Goal: Information Seeking & Learning: Learn about a topic

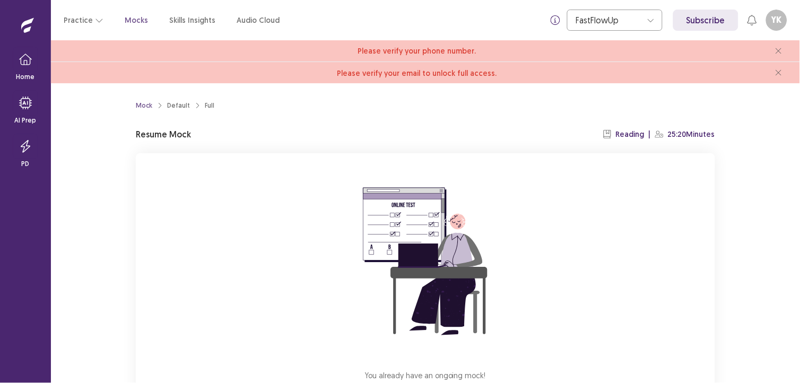
click at [496, 200] on img at bounding box center [425, 261] width 191 height 191
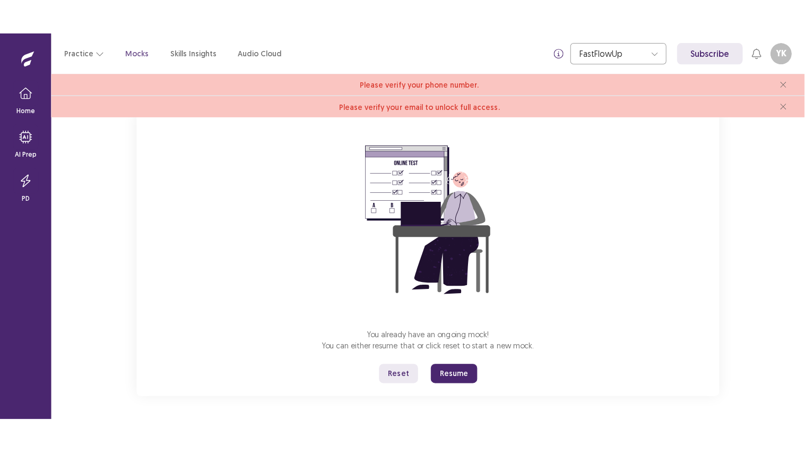
scroll to position [79, 0]
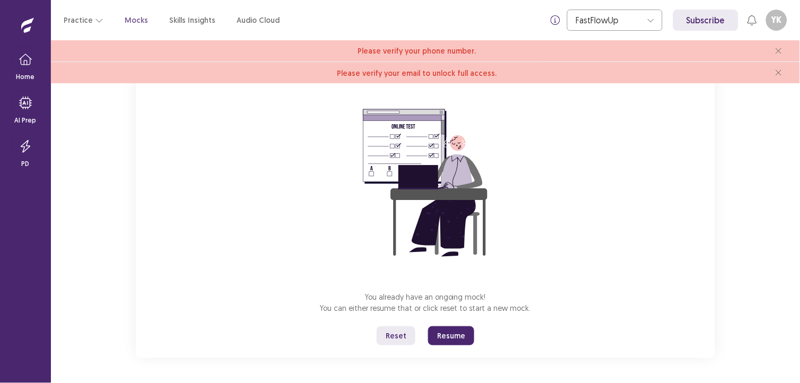
click at [462, 335] on button "Resume" at bounding box center [451, 335] width 46 height 19
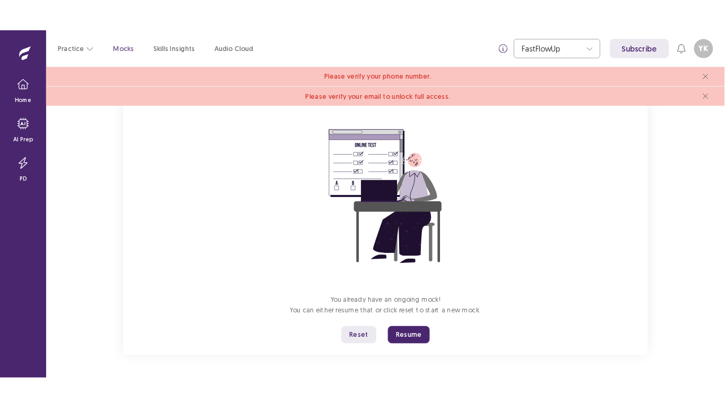
scroll to position [9, 0]
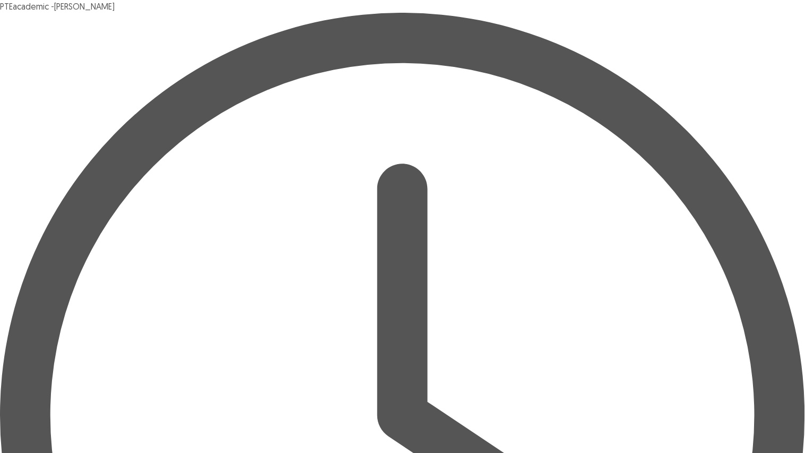
drag, startPoint x: 329, startPoint y: 210, endPoint x: 321, endPoint y: 193, distance: 18.8
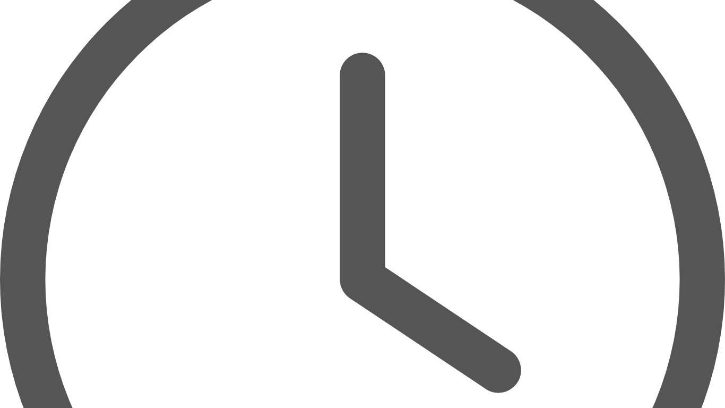
scroll to position [75, 0]
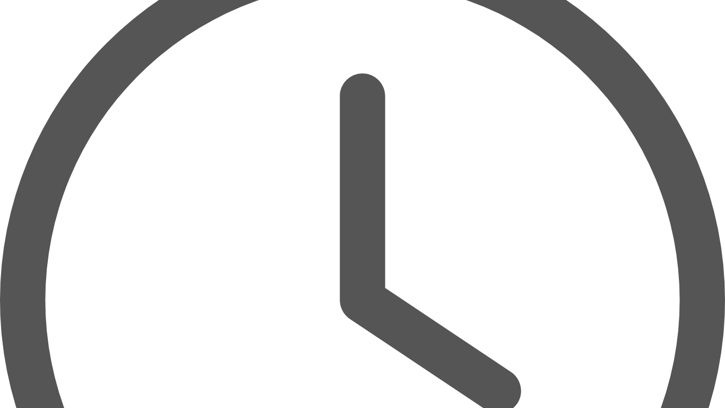
drag, startPoint x: 398, startPoint y: 184, endPoint x: 336, endPoint y: 164, distance: 65.1
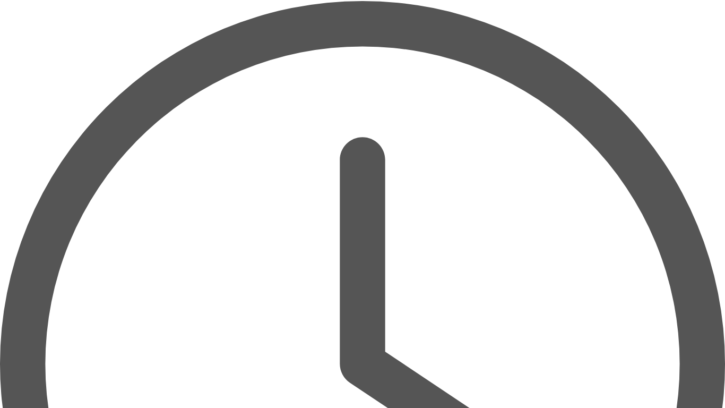
scroll to position [0, 0]
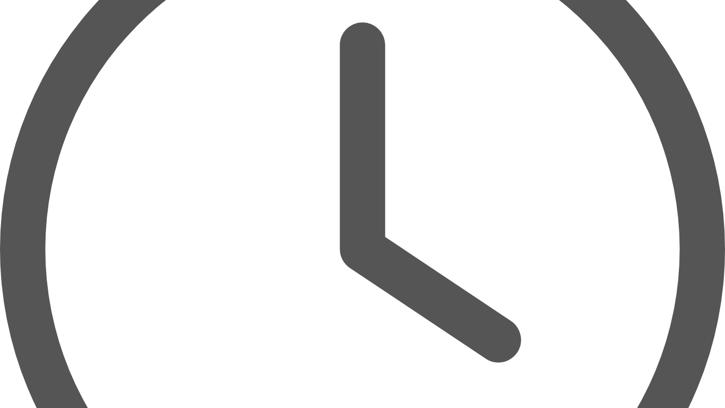
scroll to position [139, 0]
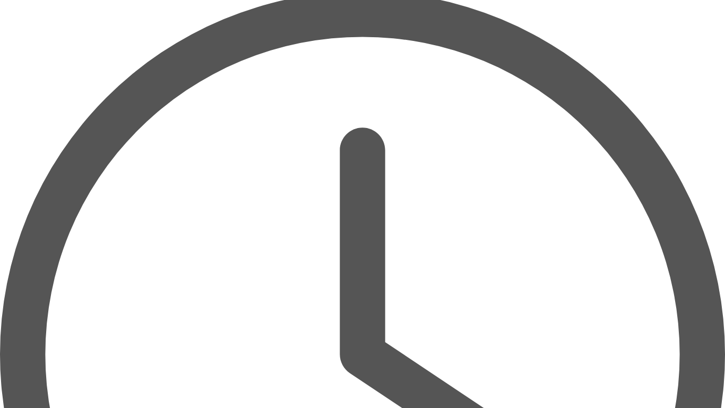
scroll to position [37, 0]
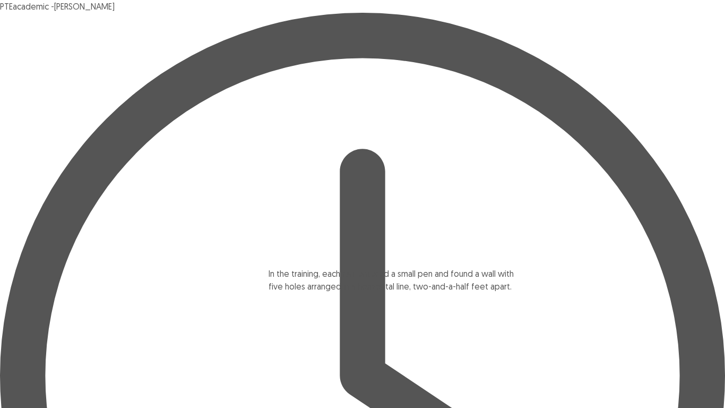
scroll to position [2, 0]
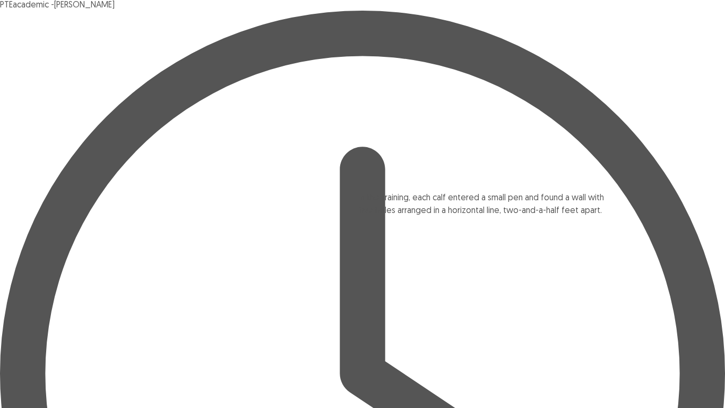
drag, startPoint x: 135, startPoint y: 357, endPoint x: 426, endPoint y: 210, distance: 326.6
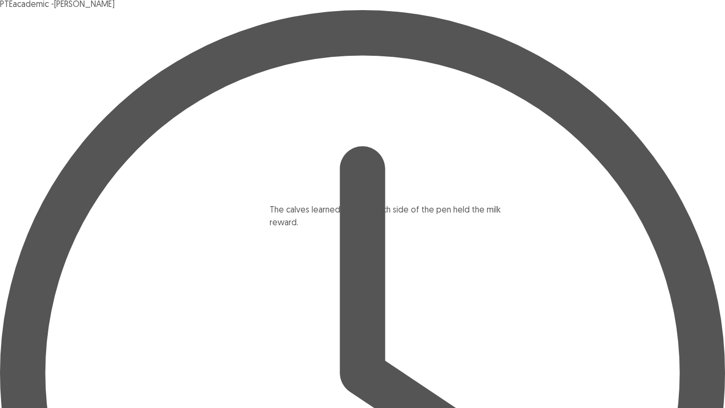
drag, startPoint x: 237, startPoint y: 317, endPoint x: 534, endPoint y: 237, distance: 308.3
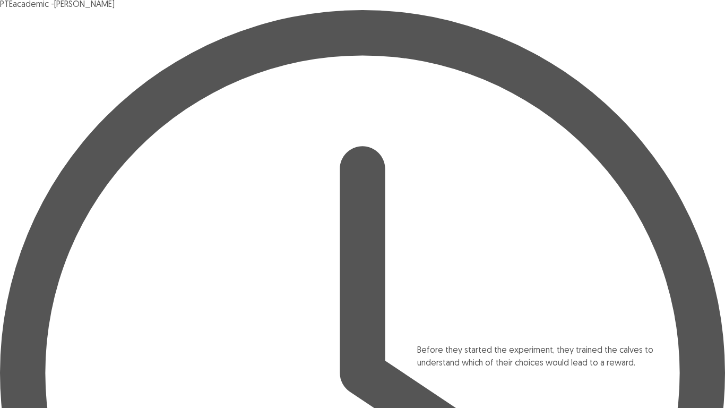
scroll to position [19, 0]
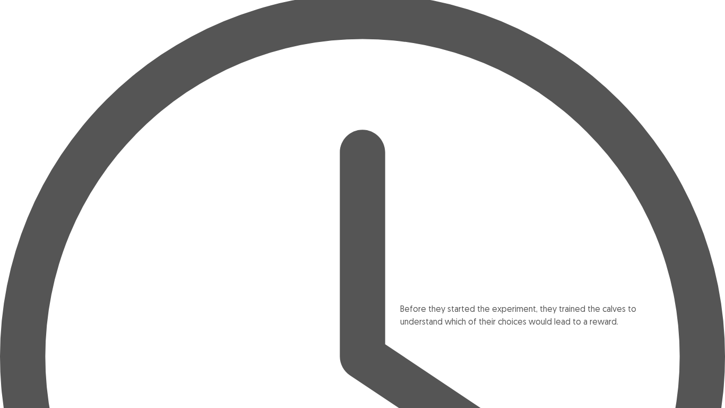
drag, startPoint x: 240, startPoint y: 168, endPoint x: 568, endPoint y: 336, distance: 369.3
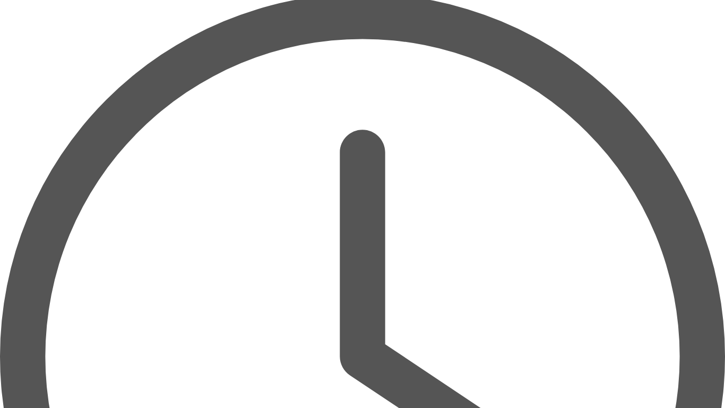
drag, startPoint x: 281, startPoint y: 142, endPoint x: 573, endPoint y: 404, distance: 392.7
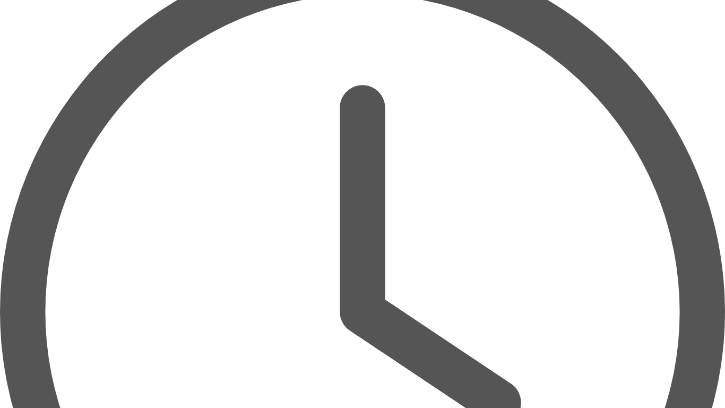
scroll to position [85, 0]
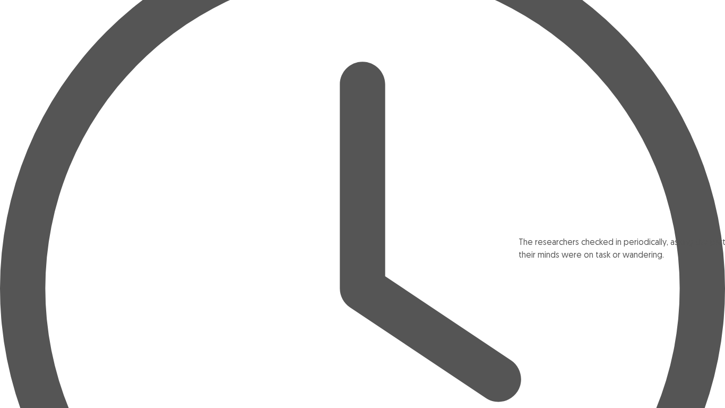
drag, startPoint x: 255, startPoint y: 345, endPoint x: 715, endPoint y: 257, distance: 468.9
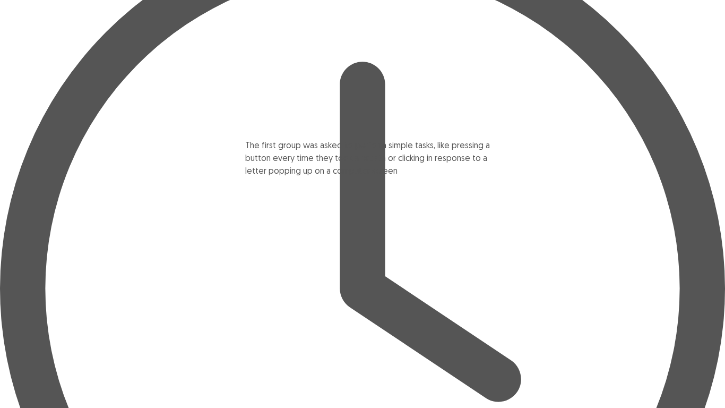
scroll to position [86, 0]
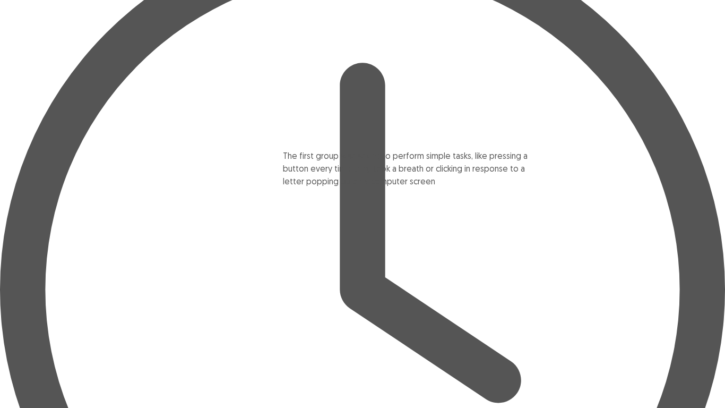
drag, startPoint x: 254, startPoint y: 89, endPoint x: 499, endPoint y: 188, distance: 263.8
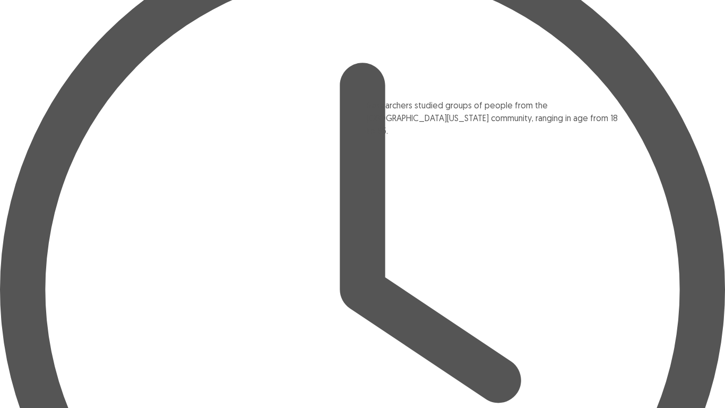
scroll to position [85, 0]
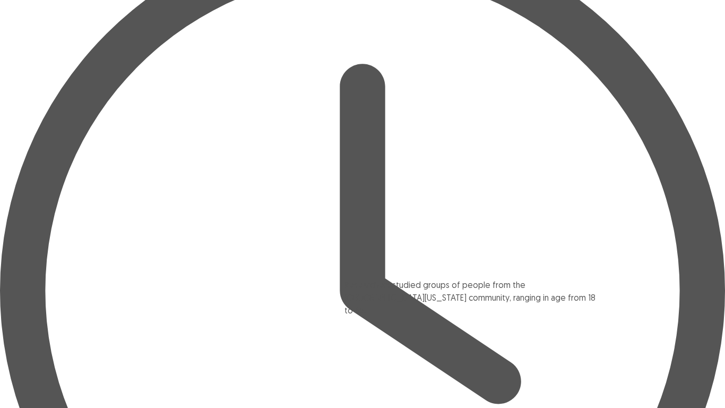
drag, startPoint x: 498, startPoint y: 71, endPoint x: 465, endPoint y: 312, distance: 243.7
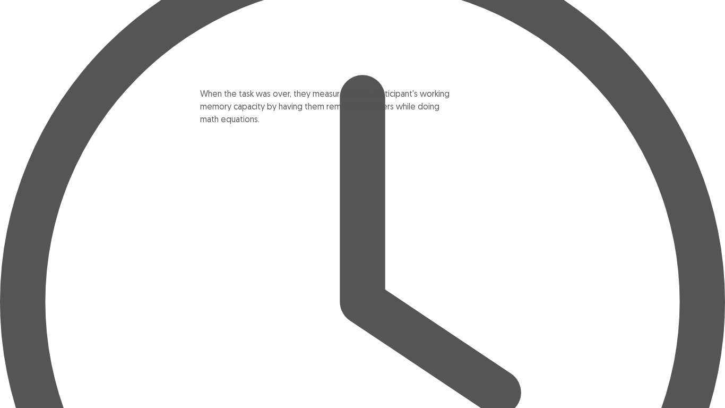
scroll to position [73, 0]
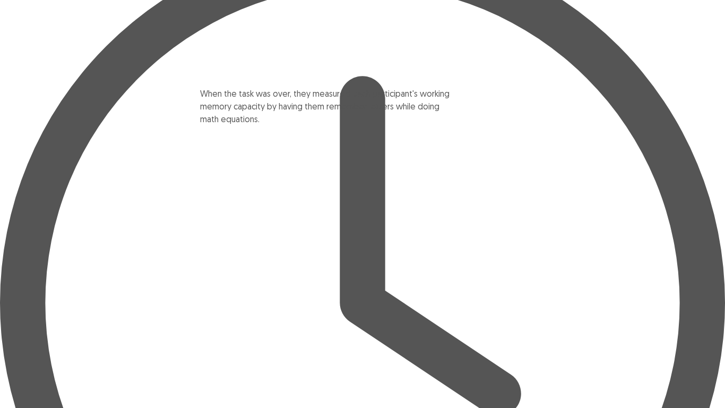
drag, startPoint x: 189, startPoint y: 66, endPoint x: 340, endPoint y: 122, distance: 160.7
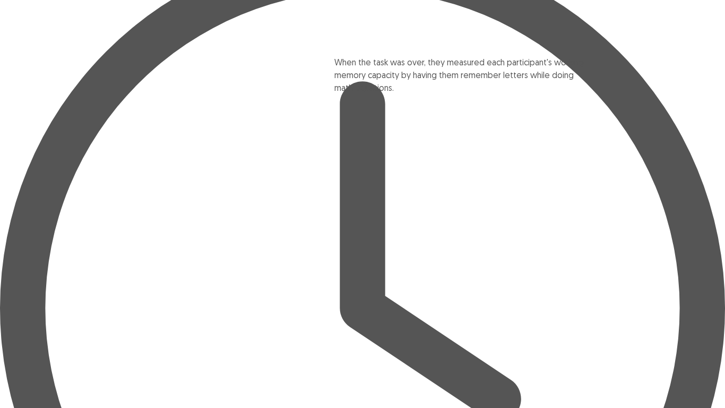
scroll to position [64, 0]
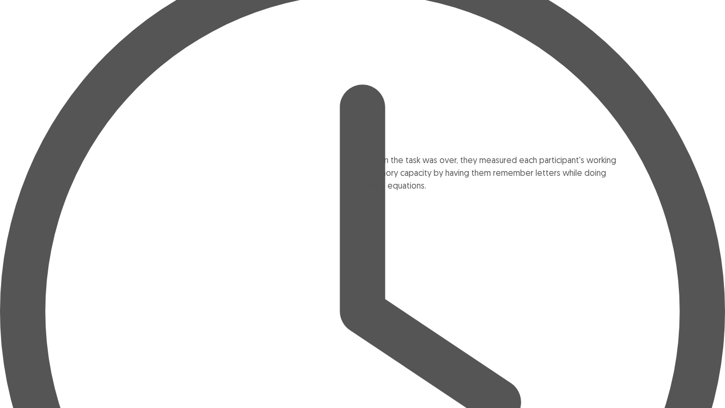
drag, startPoint x: 308, startPoint y: 105, endPoint x: 616, endPoint y: 196, distance: 321.1
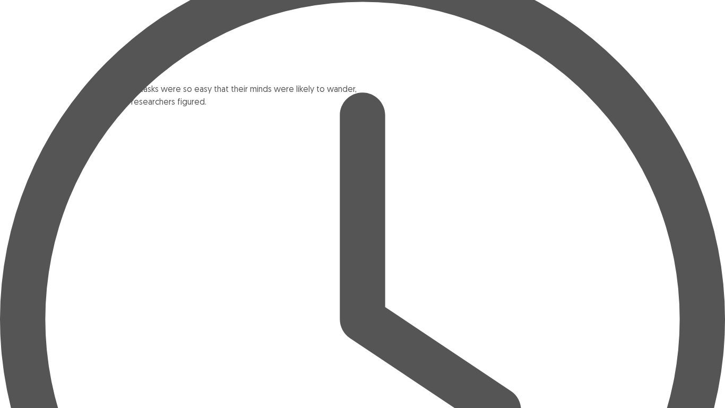
scroll to position [56, 0]
drag, startPoint x: 253, startPoint y: 98, endPoint x: 358, endPoint y: 148, distance: 116.6
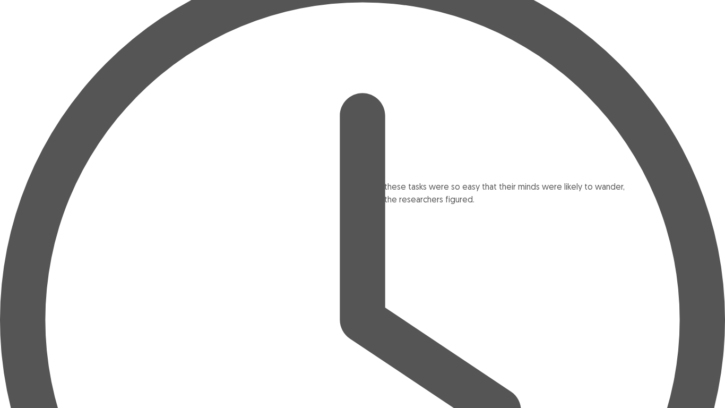
drag, startPoint x: 431, startPoint y: 99, endPoint x: 438, endPoint y: 208, distance: 109.5
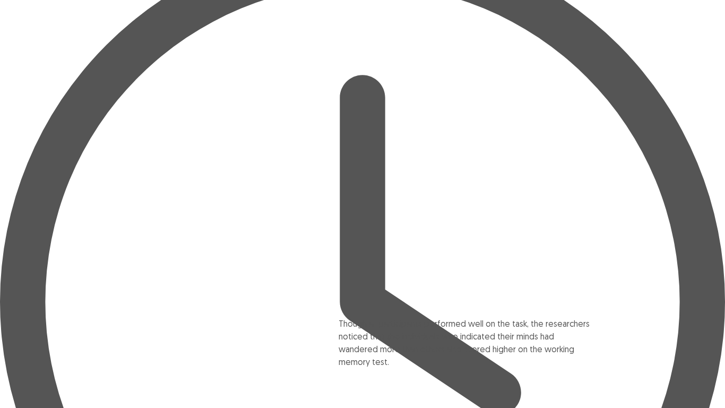
scroll to position [89, 0]
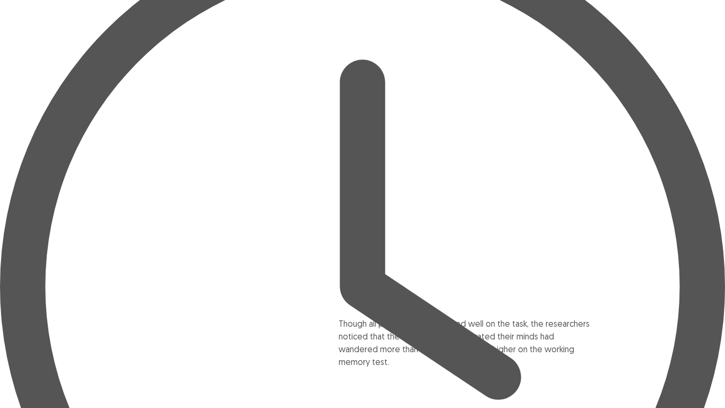
drag, startPoint x: 266, startPoint y: 98, endPoint x: 548, endPoint y: 346, distance: 375.7
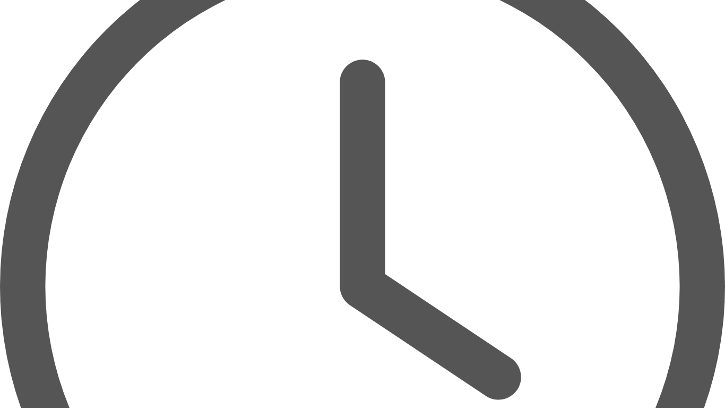
scroll to position [0, 0]
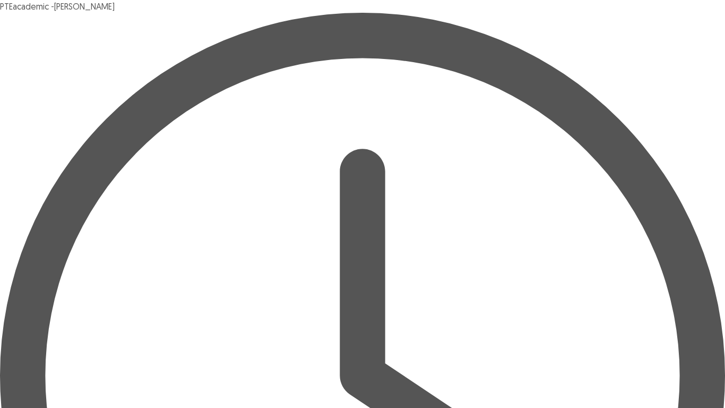
drag, startPoint x: 174, startPoint y: 176, endPoint x: 243, endPoint y: 108, distance: 97.2
drag, startPoint x: 250, startPoint y: 175, endPoint x: 100, endPoint y: 139, distance: 154.5
drag, startPoint x: 231, startPoint y: 185, endPoint x: 438, endPoint y: 146, distance: 211.1
drag, startPoint x: 440, startPoint y: 135, endPoint x: 234, endPoint y: 119, distance: 207.1
drag, startPoint x: 344, startPoint y: 181, endPoint x: 470, endPoint y: 135, distance: 134.5
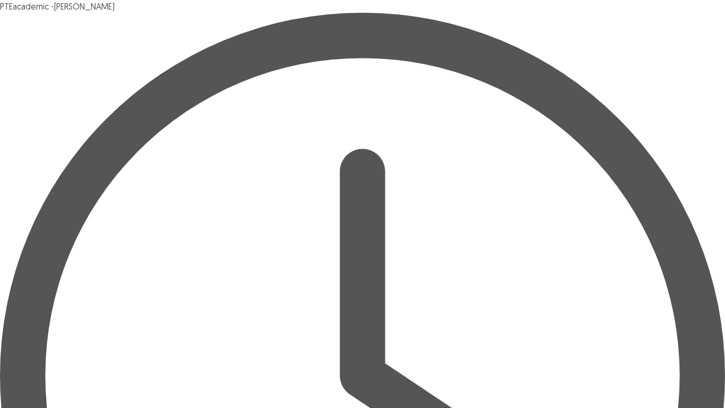
drag, startPoint x: 178, startPoint y: 165, endPoint x: 196, endPoint y: 148, distance: 24.0
drag, startPoint x: 175, startPoint y: 182, endPoint x: 202, endPoint y: 148, distance: 42.7
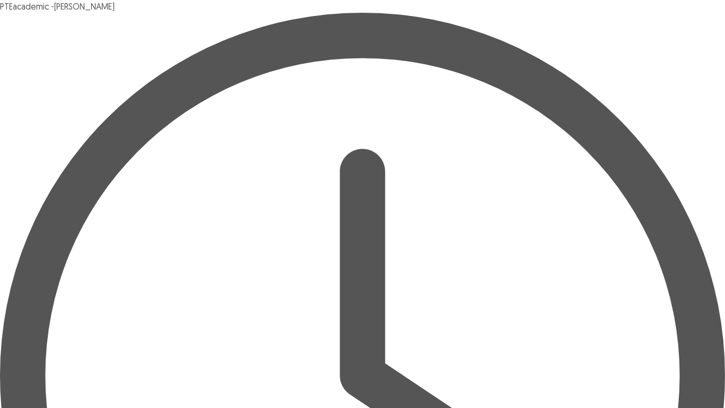
drag, startPoint x: 88, startPoint y: 163, endPoint x: 462, endPoint y: 113, distance: 377.6
drag, startPoint x: 169, startPoint y: 161, endPoint x: 209, endPoint y: 129, distance: 50.6
drag, startPoint x: 220, startPoint y: 163, endPoint x: 305, endPoint y: 136, distance: 88.8
drag, startPoint x: 269, startPoint y: 160, endPoint x: 108, endPoint y: 111, distance: 167.5
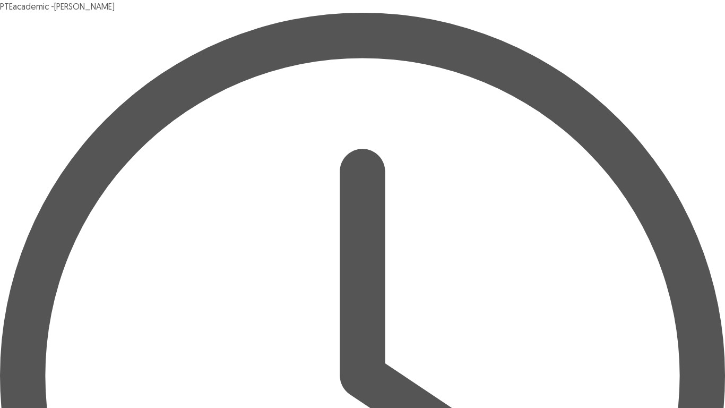
drag, startPoint x: 217, startPoint y: 158, endPoint x: 137, endPoint y: 116, distance: 90.0
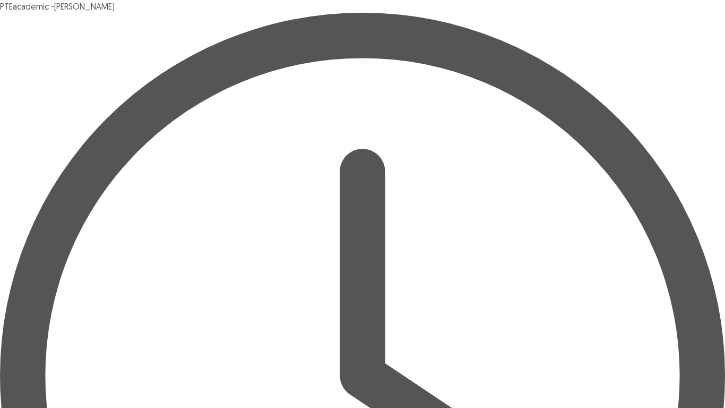
drag, startPoint x: 238, startPoint y: 202, endPoint x: 228, endPoint y: 127, distance: 75.5
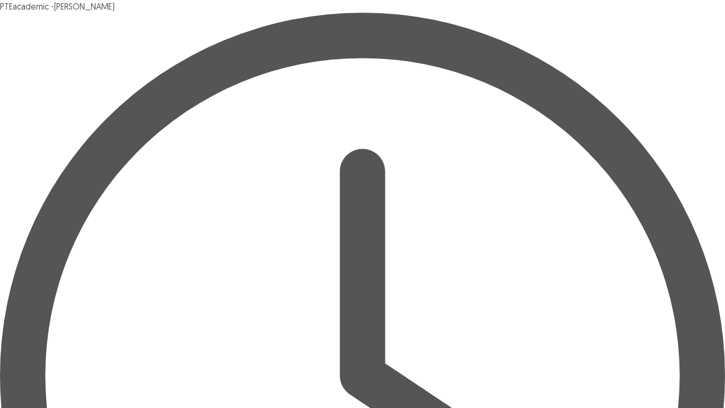
drag, startPoint x: 344, startPoint y: 199, endPoint x: 158, endPoint y: 142, distance: 194.9
drag, startPoint x: 316, startPoint y: 204, endPoint x: 57, endPoint y: 143, distance: 265.4
drag, startPoint x: 233, startPoint y: 198, endPoint x: 296, endPoint y: 136, distance: 88.6
drag, startPoint x: 210, startPoint y: 198, endPoint x: 255, endPoint y: 150, distance: 66.8
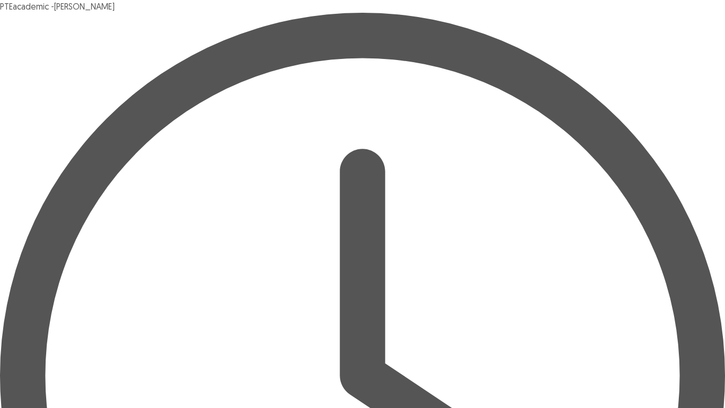
drag, startPoint x: 263, startPoint y: 197, endPoint x: 75, endPoint y: 166, distance: 190.5
drag, startPoint x: 266, startPoint y: 179, endPoint x: 237, endPoint y: 118, distance: 68.1
drag, startPoint x: 245, startPoint y: 111, endPoint x: 245, endPoint y: 133, distance: 21.8
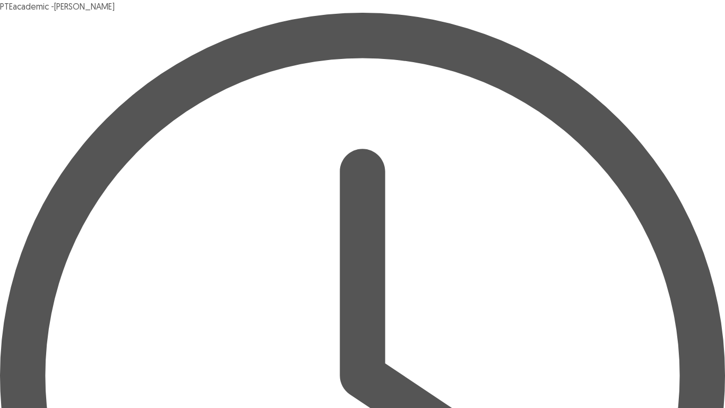
drag, startPoint x: 236, startPoint y: 186, endPoint x: 248, endPoint y: 116, distance: 71.0
drag, startPoint x: 144, startPoint y: 179, endPoint x: 520, endPoint y: 135, distance: 377.8
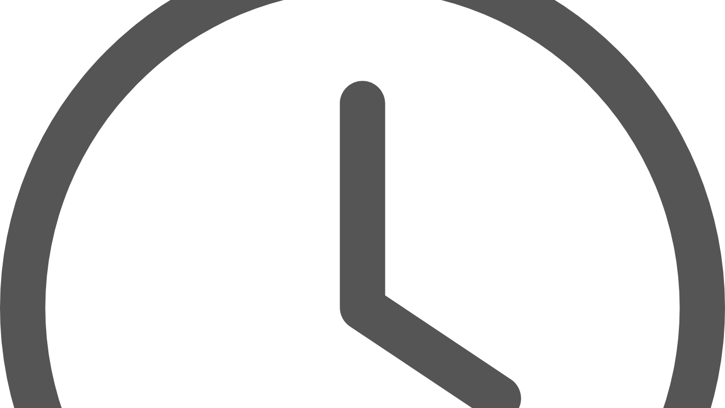
scroll to position [106, 0]
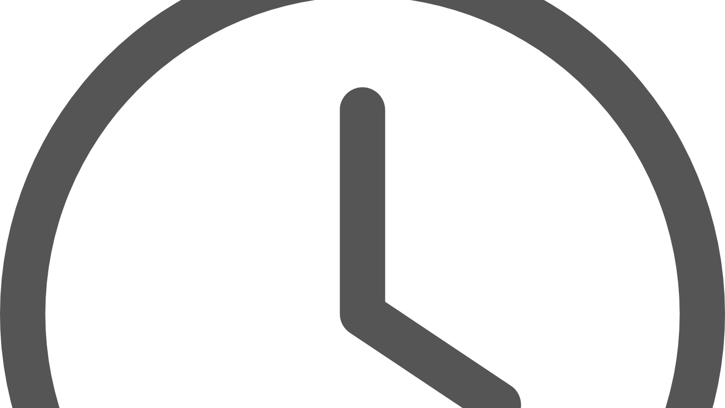
scroll to position [64, 0]
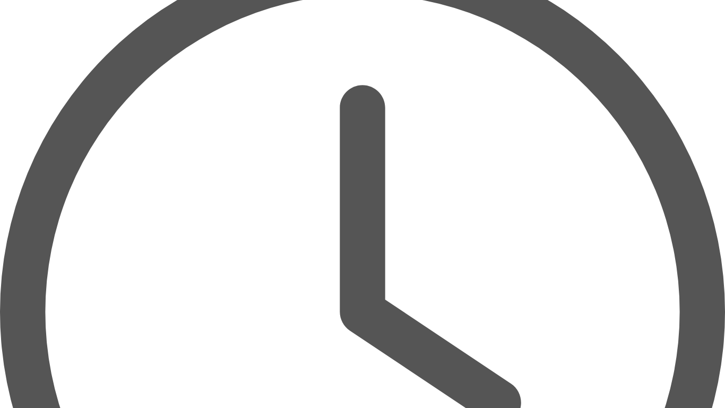
type textarea "**********"
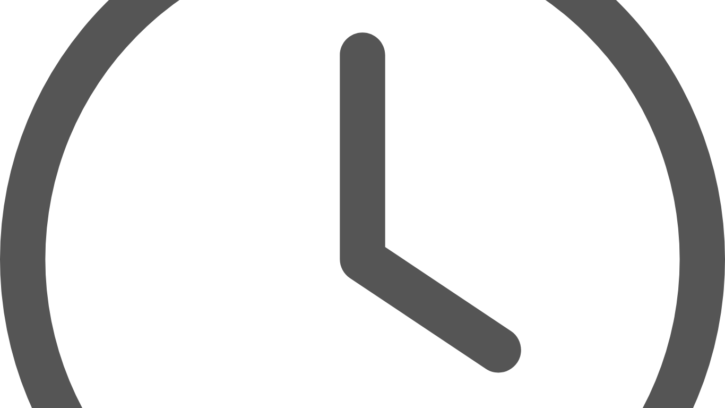
scroll to position [120, 0]
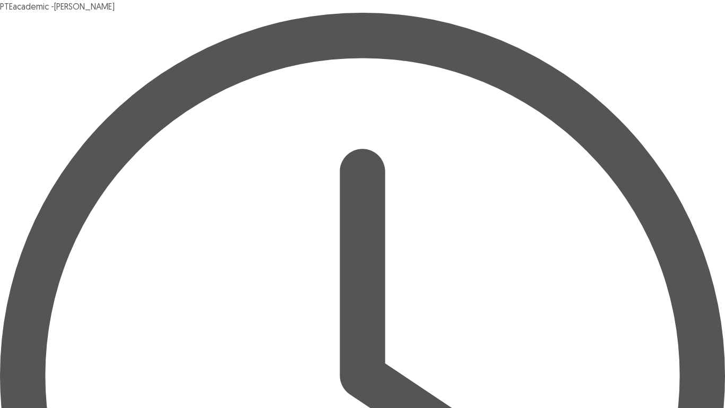
type input "*"
type input "**********"
type input "*****"
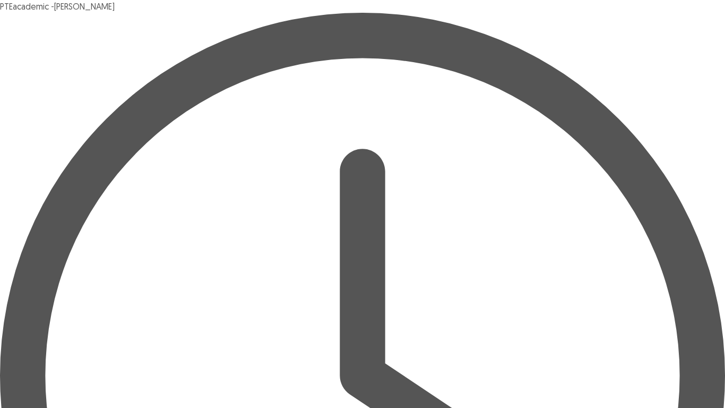
type input "*******"
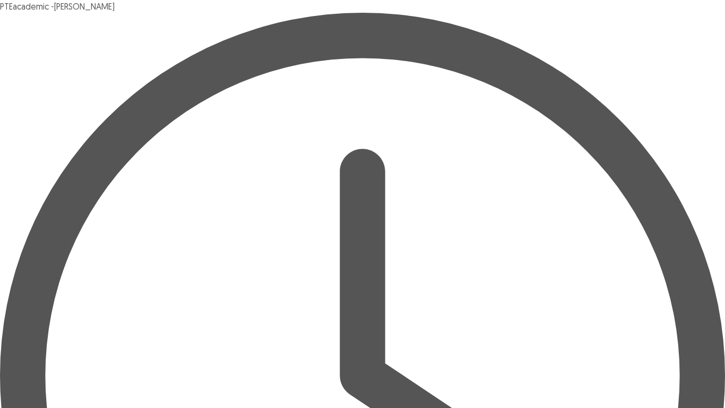
type input "**********"
type input "*******"
type input "******"
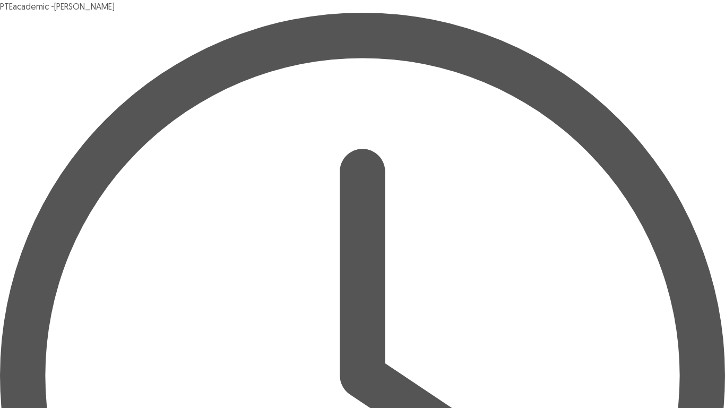
type input "****"
type input "**********"
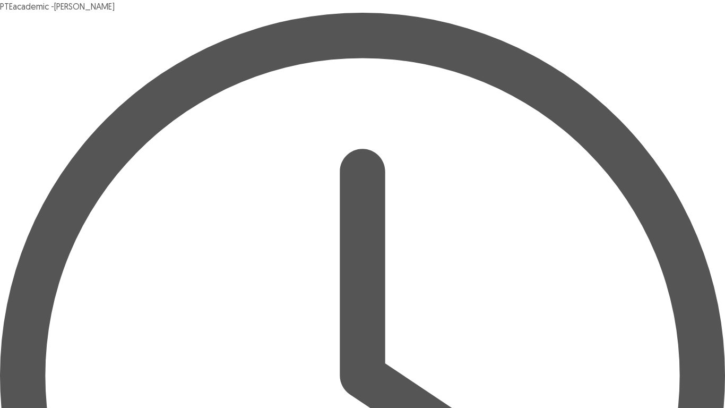
type input "*********"
type input "******"
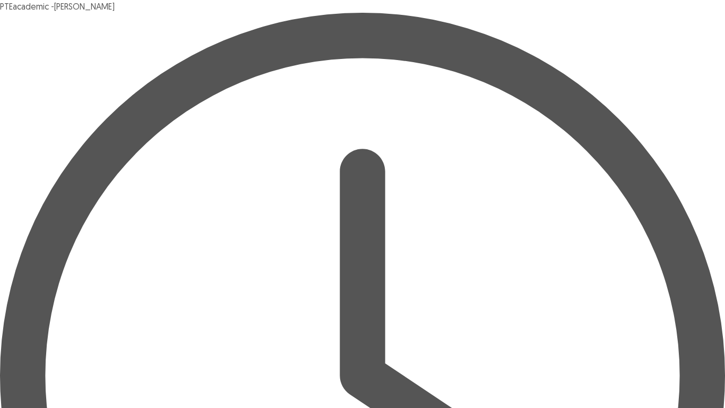
type input "******"
type input "**********"
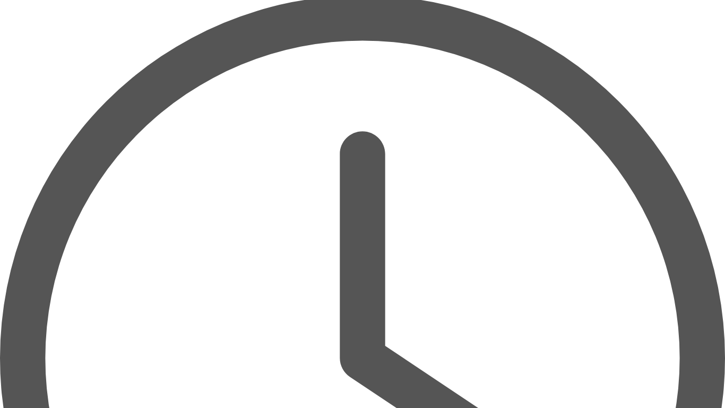
scroll to position [20, 0]
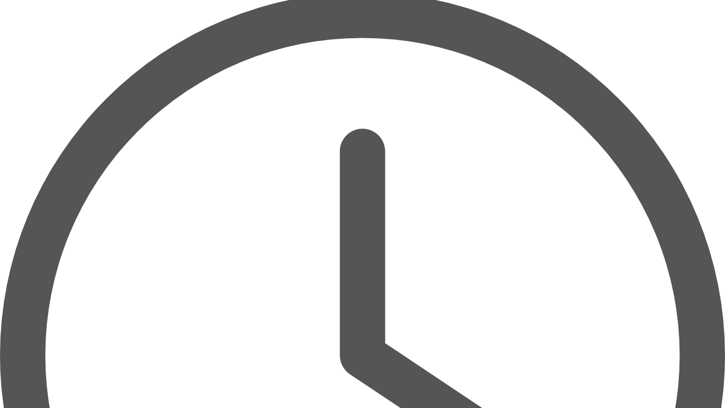
drag, startPoint x: 637, startPoint y: 390, endPoint x: 638, endPoint y: 398, distance: 8.6
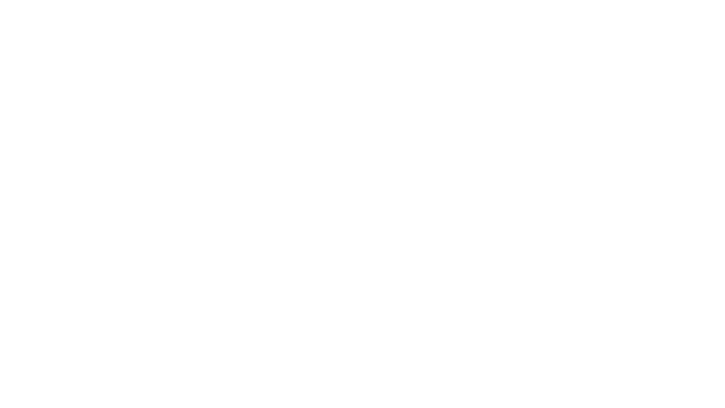
scroll to position [0, 0]
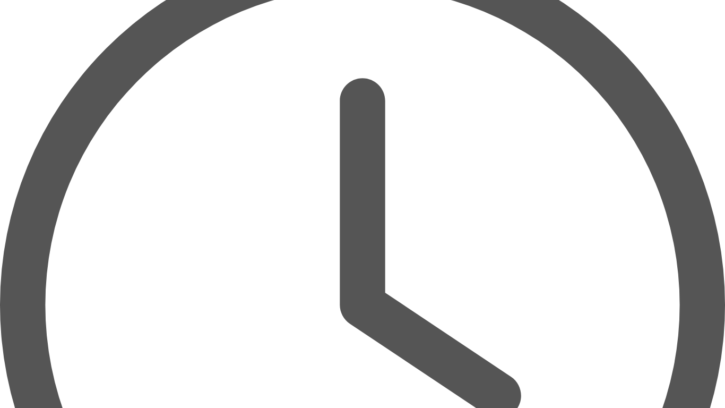
scroll to position [71, 0]
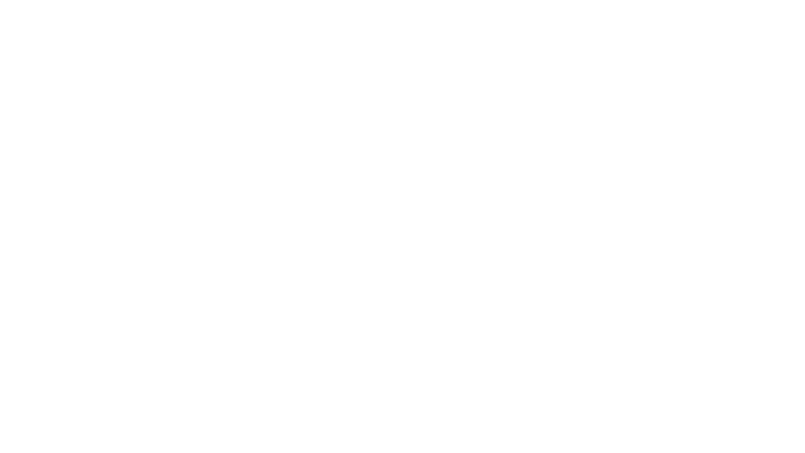
scroll to position [0, 0]
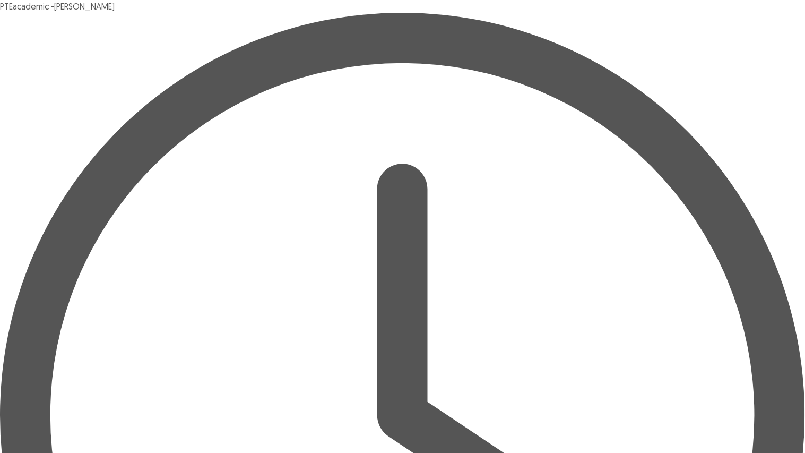
drag, startPoint x: 531, startPoint y: 243, endPoint x: 518, endPoint y: 244, distance: 12.8
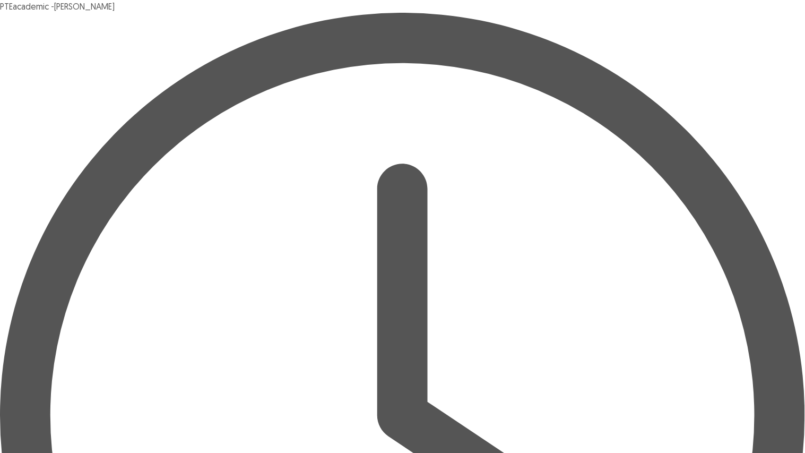
type textarea "**********"
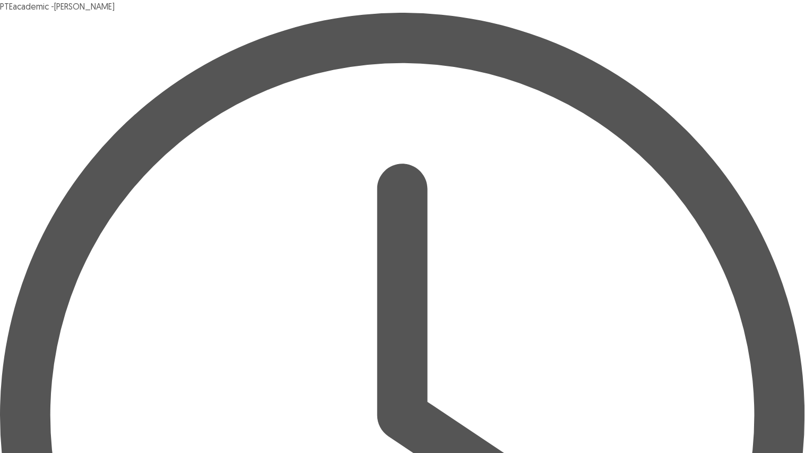
type textarea "**********"
